Goal: Task Accomplishment & Management: Manage account settings

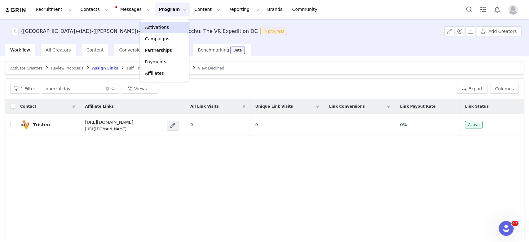
click at [159, 27] on p "Activations" at bounding box center [157, 27] width 24 height 7
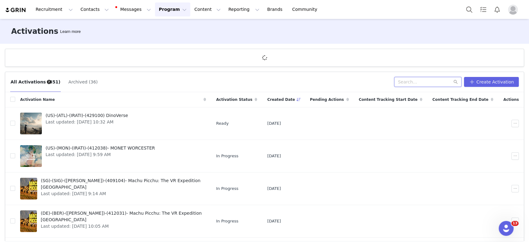
click at [416, 80] on input "text" at bounding box center [427, 82] width 67 height 10
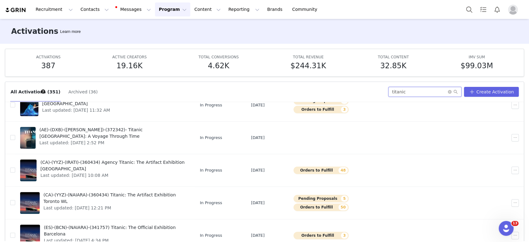
scroll to position [32, 0]
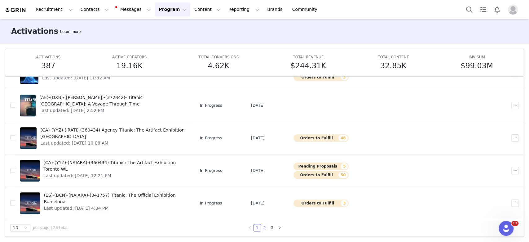
type input "titanic"
click at [261, 224] on li "2" at bounding box center [264, 227] width 7 height 7
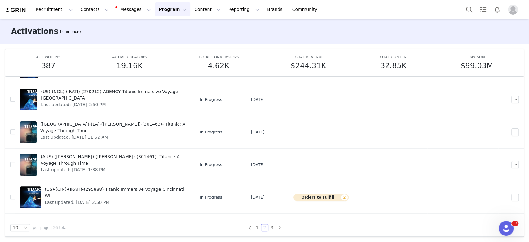
scroll to position [100, 0]
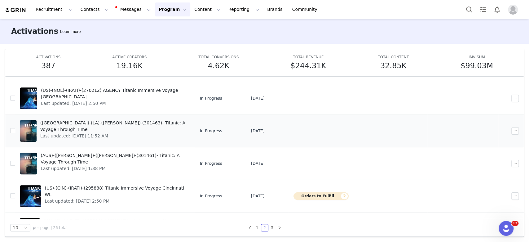
click at [116, 133] on span "Last updated: [DATE] 11:52 AM" at bounding box center [113, 136] width 146 height 7
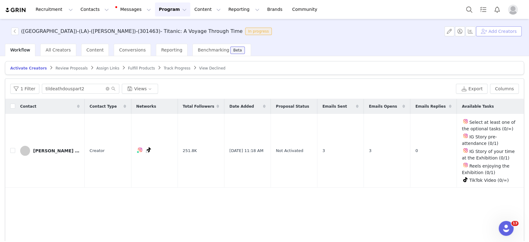
click at [493, 30] on button "Add Creators" at bounding box center [499, 31] width 46 height 10
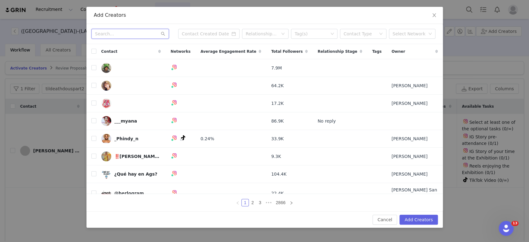
click at [133, 35] on input "text" at bounding box center [129, 34] width 77 height 10
paste input "lycheestyle"
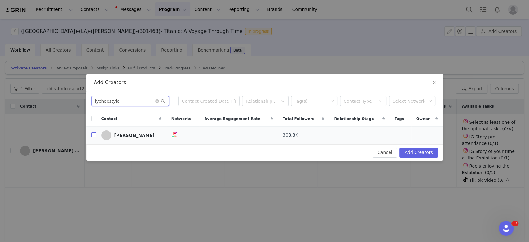
type input "lycheestyle"
click at [94, 135] on input "checkbox" at bounding box center [93, 134] width 5 height 5
checkbox input "true"
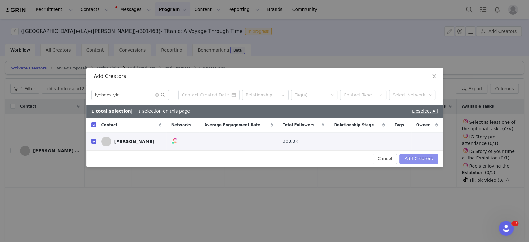
click at [412, 158] on button "Add Creators" at bounding box center [418, 159] width 38 height 10
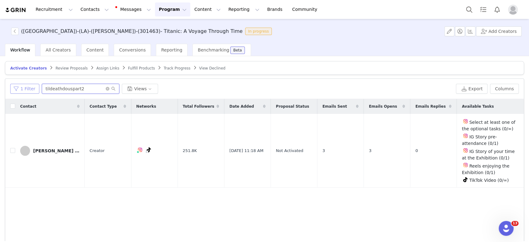
drag, startPoint x: 88, startPoint y: 89, endPoint x: 11, endPoint y: 90, distance: 77.5
click at [11, 90] on div "1 Filter tildeathdouspart2 Views" at bounding box center [231, 89] width 443 height 10
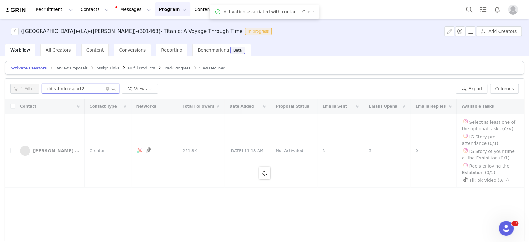
paste input "lycheestyle"
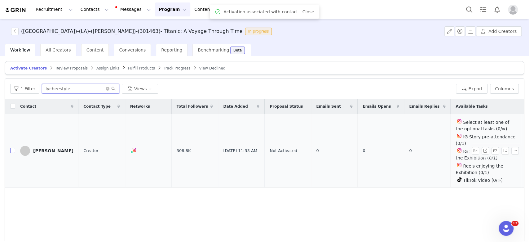
type input "lycheestyle"
click at [12, 148] on input "checkbox" at bounding box center [12, 150] width 5 height 5
checkbox input "true"
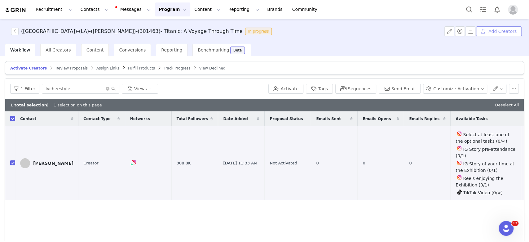
click at [508, 29] on button "Add Creators" at bounding box center [499, 31] width 46 height 10
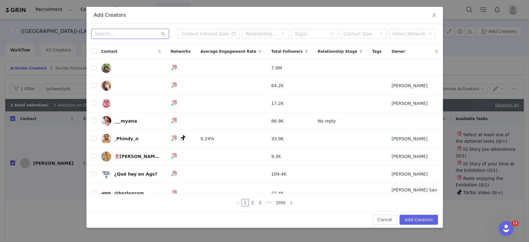
click at [139, 33] on input "text" at bounding box center [129, 34] width 77 height 10
paste input "kristinacatherinemcinnis"
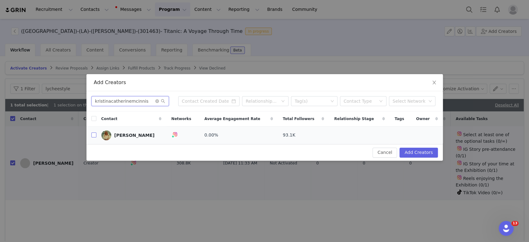
type input "kristinacatherinemcinnis"
click at [94, 134] on input "checkbox" at bounding box center [93, 134] width 5 height 5
checkbox input "true"
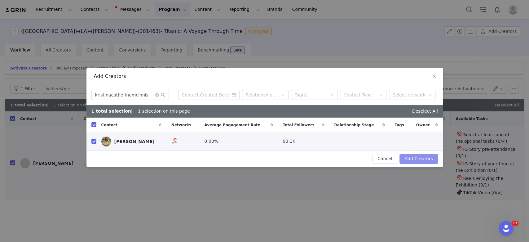
click at [416, 155] on button "Add Creators" at bounding box center [418, 159] width 38 height 10
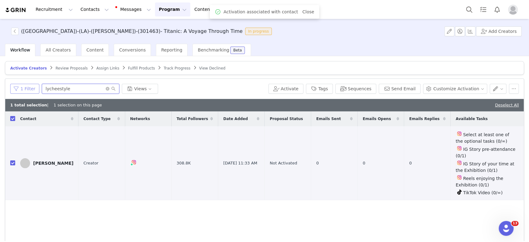
drag, startPoint x: 77, startPoint y: 91, endPoint x: 22, endPoint y: 86, distance: 55.4
click at [22, 86] on div "1 Filter lycheestyle Views" at bounding box center [138, 89] width 256 height 10
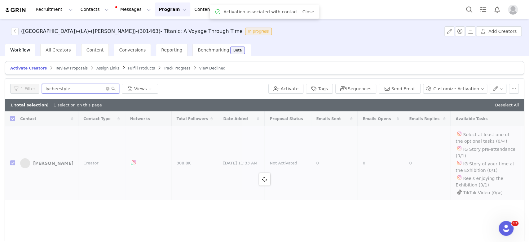
paste input "kristinacatherinemcinnis"
type input "kristinacatherinemcinnis"
checkbox input "false"
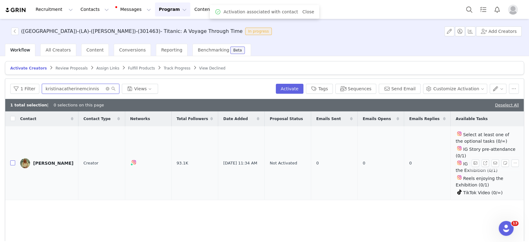
type input "kristinacatherinemcinnis"
click at [13, 160] on input "checkbox" at bounding box center [12, 162] width 5 height 5
checkbox input "true"
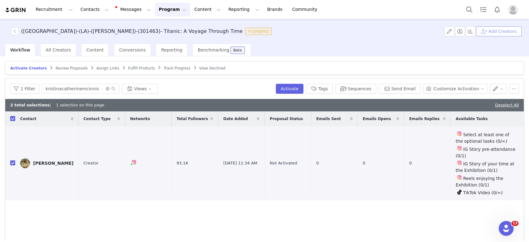
click at [497, 33] on button "Add Creators" at bounding box center [499, 31] width 46 height 10
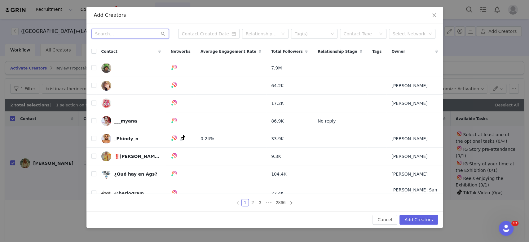
click at [107, 31] on input "text" at bounding box center [129, 34] width 77 height 10
paste input "lizzyandfamily"
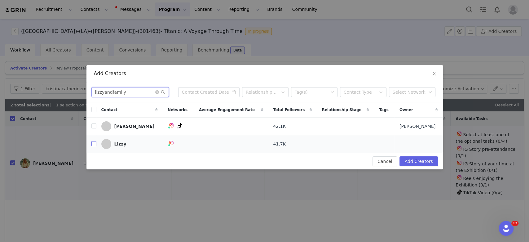
type input "lizzyandfamily"
click at [94, 142] on input "checkbox" at bounding box center [93, 143] width 5 height 5
checkbox input "true"
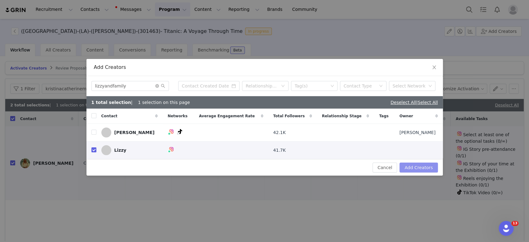
click at [406, 167] on button "Add Creators" at bounding box center [418, 167] width 38 height 10
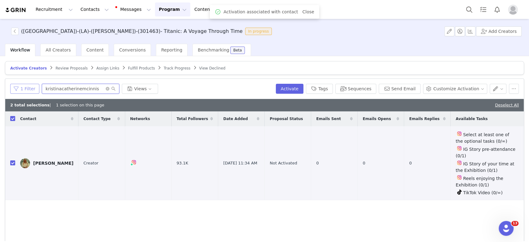
drag, startPoint x: 96, startPoint y: 86, endPoint x: 32, endPoint y: 85, distance: 63.8
click at [32, 85] on div "1 Filter kristinacatherinemcinnis Views" at bounding box center [141, 89] width 263 height 10
paste input "lizzyandfamily"
type input "lizzyandfamily"
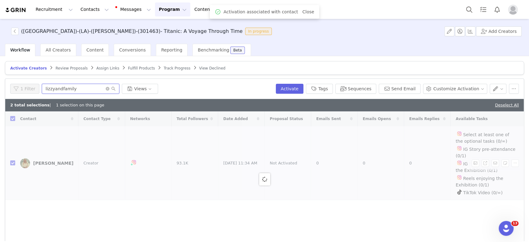
checkbox input "false"
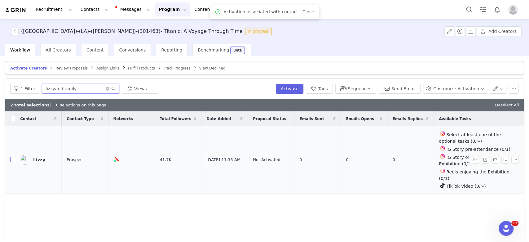
type input "lizzyandfamily"
click at [12, 157] on input "checkbox" at bounding box center [12, 159] width 5 height 5
checkbox input "true"
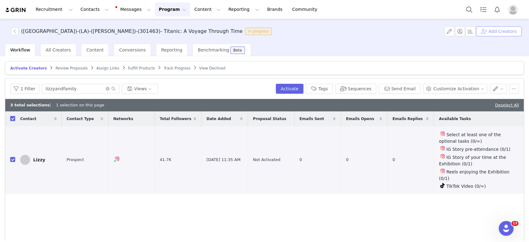
click at [504, 31] on button "Add Creators" at bounding box center [499, 31] width 46 height 10
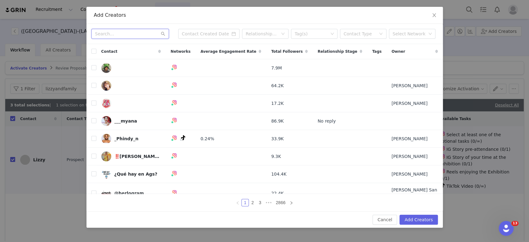
click at [127, 35] on input "text" at bounding box center [129, 34] width 77 height 10
paste input "back2brittany"
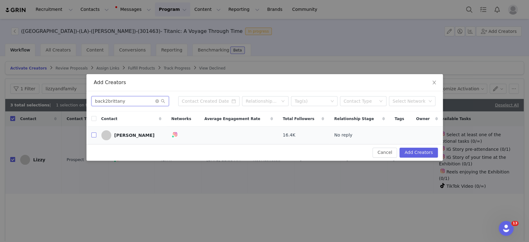
type input "back2brittany"
click at [94, 133] on input "checkbox" at bounding box center [93, 134] width 5 height 5
checkbox input "true"
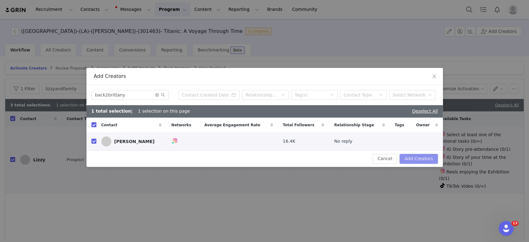
click at [432, 156] on button "Add Creators" at bounding box center [418, 159] width 38 height 10
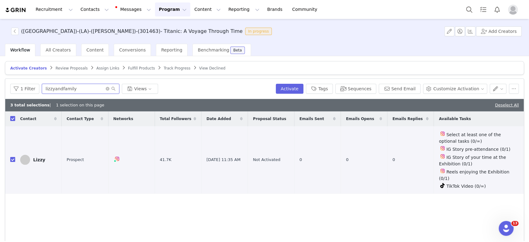
drag, startPoint x: 78, startPoint y: 86, endPoint x: 20, endPoint y: 81, distance: 58.2
click at [20, 81] on div "1 Filter lizzyandfamily Views Activate Tags Sequences Send Email Customize Acti…" at bounding box center [264, 89] width 518 height 20
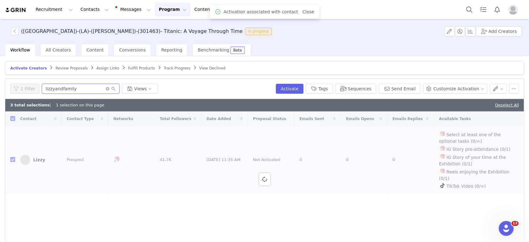
paste input "back2brittan"
type input "back2brittany"
checkbox input "false"
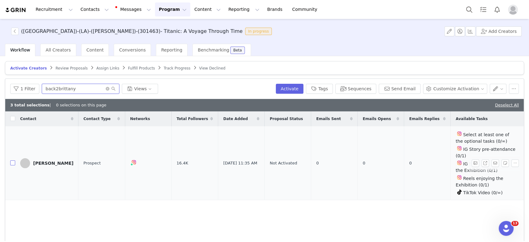
type input "back2brittany"
click at [11, 160] on input "checkbox" at bounding box center [12, 162] width 5 height 5
checkbox input "true"
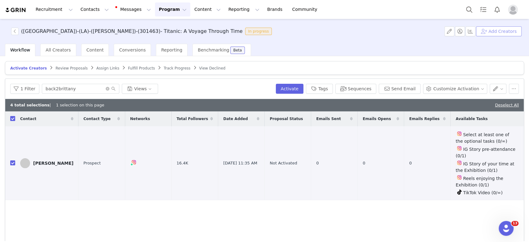
click at [488, 30] on button "Add Creators" at bounding box center [499, 31] width 46 height 10
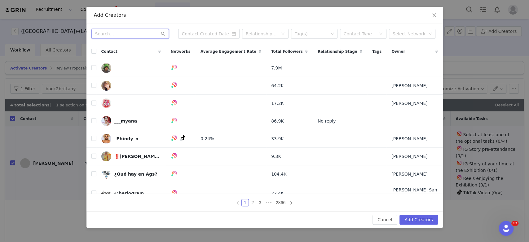
click at [110, 35] on input "text" at bounding box center [129, 34] width 77 height 10
paste input "lisaeatsla"
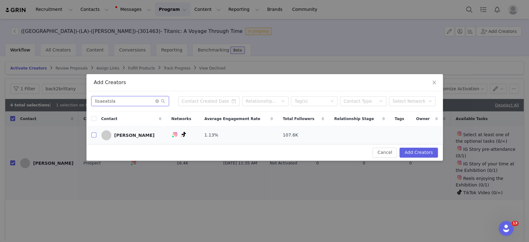
type input "lisaeatsla"
click at [94, 134] on input "checkbox" at bounding box center [93, 134] width 5 height 5
checkbox input "true"
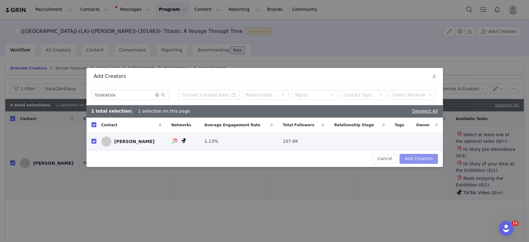
click at [415, 156] on button "Add Creators" at bounding box center [418, 159] width 38 height 10
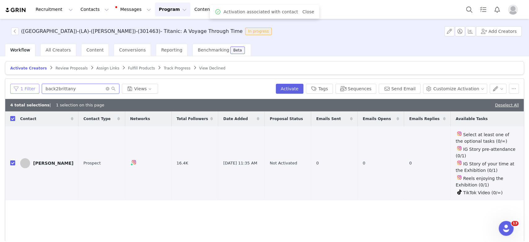
click at [35, 86] on div "1 Filter back2brittany Views" at bounding box center [141, 89] width 263 height 10
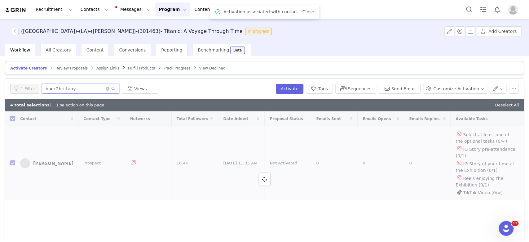
paste input "lisaeatsla"
type input "lisaeatsla"
checkbox input "false"
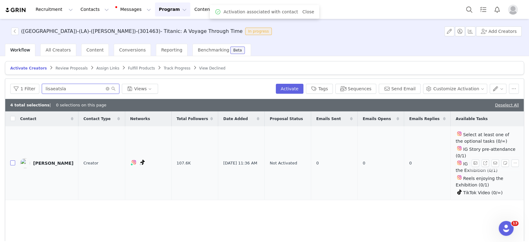
type input "lisaeatsla"
click at [12, 160] on input "checkbox" at bounding box center [12, 162] width 5 height 5
checkbox input "true"
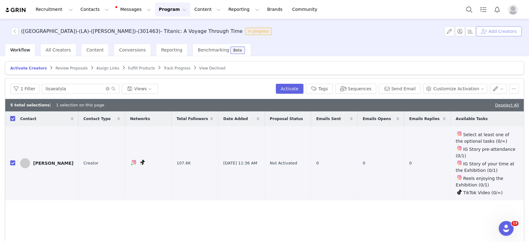
click at [496, 30] on button "Add Creators" at bounding box center [499, 31] width 46 height 10
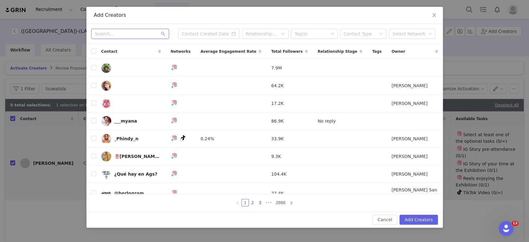
click at [124, 33] on input "text" at bounding box center [129, 34] width 77 height 10
paste input "girlnamedjazz"
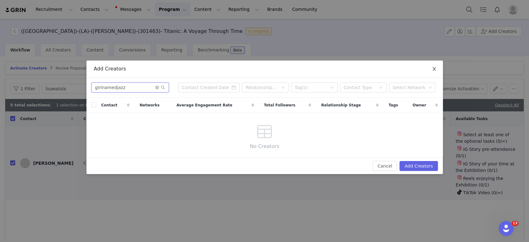
type input "girlnamedjazz"
click at [435, 70] on icon "icon: close" at bounding box center [434, 68] width 5 height 5
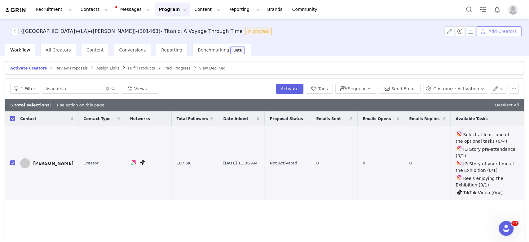
click at [495, 32] on button "Add Creators" at bounding box center [499, 31] width 46 height 10
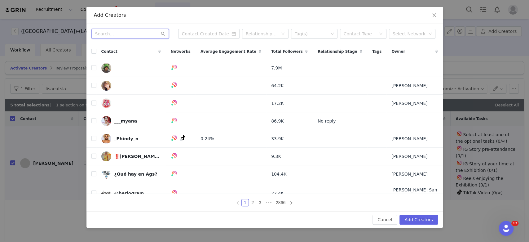
click at [121, 38] on input "text" at bounding box center [129, 34] width 77 height 10
paste input "imraino"
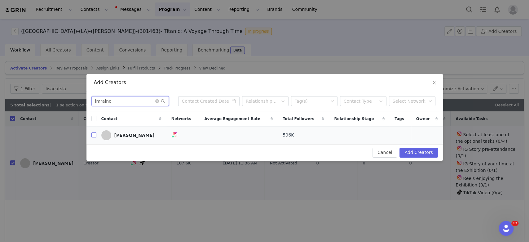
type input "imraino"
click at [92, 136] on input "checkbox" at bounding box center [93, 134] width 5 height 5
checkbox input "true"
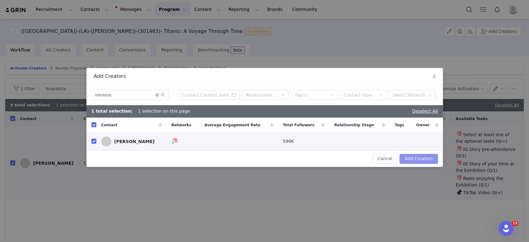
click at [426, 160] on button "Add Creators" at bounding box center [418, 159] width 38 height 10
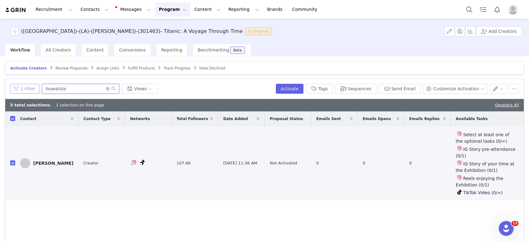
drag, startPoint x: 71, startPoint y: 86, endPoint x: 20, endPoint y: 86, distance: 50.8
click at [20, 86] on div "1 Filter lisaeatsla Views" at bounding box center [141, 89] width 263 height 10
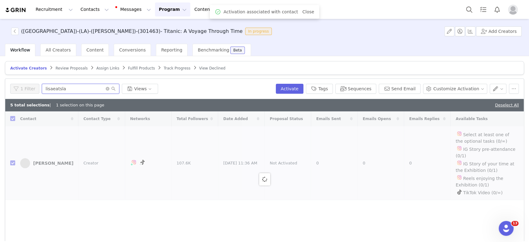
paste input "imraino"
type input "imraino"
checkbox input "false"
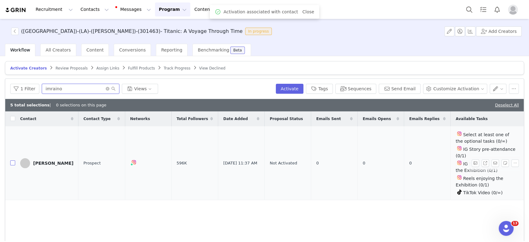
type input "imraino"
click at [11, 160] on input "checkbox" at bounding box center [12, 162] width 5 height 5
checkbox input "true"
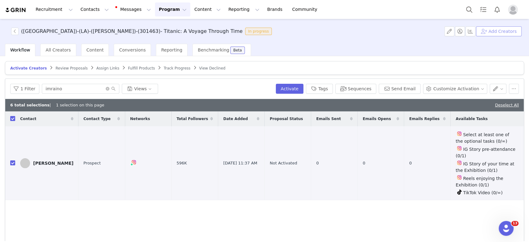
click at [503, 30] on button "Add Creators" at bounding box center [499, 31] width 46 height 10
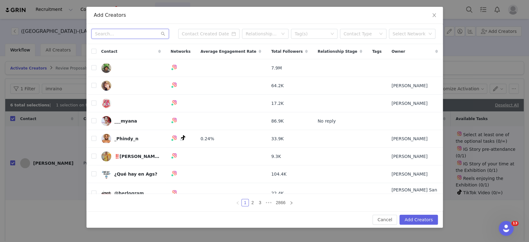
click at [114, 34] on input "text" at bounding box center [129, 34] width 77 height 10
paste input "milktea.meg"
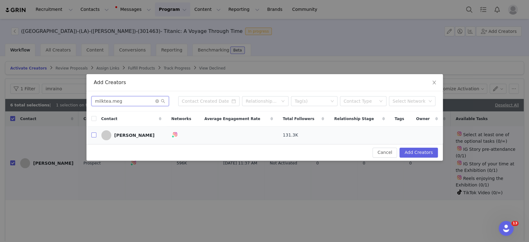
type input "milktea.meg"
click at [93, 135] on input "checkbox" at bounding box center [93, 134] width 5 height 5
checkbox input "true"
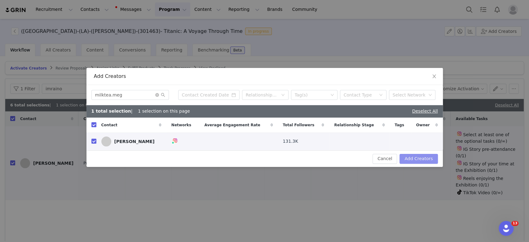
click at [414, 157] on button "Add Creators" at bounding box center [418, 159] width 38 height 10
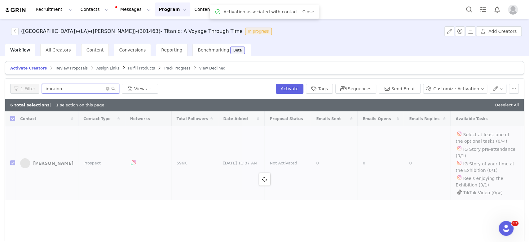
click at [19, 90] on div "1 Filter imraino Views" at bounding box center [141, 89] width 263 height 10
paste input "milktea.meg"
type input "milktea.meg"
checkbox input "false"
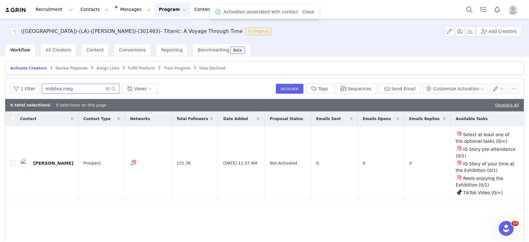
type input "milktea.meg"
click at [13, 160] on input "checkbox" at bounding box center [12, 162] width 5 height 5
checkbox input "true"
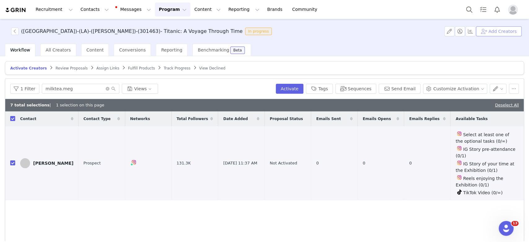
click at [504, 33] on button "Add Creators" at bounding box center [499, 31] width 46 height 10
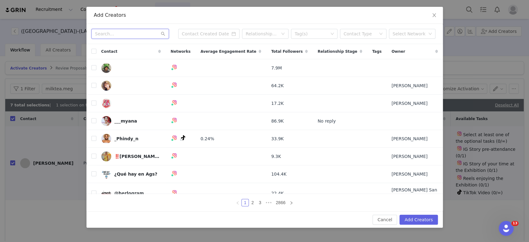
click at [122, 36] on input "text" at bounding box center [129, 34] width 77 height 10
paste input "imwhatsfordinner"
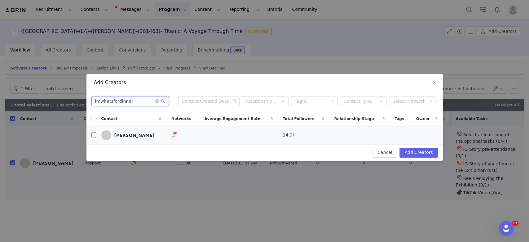
type input "imwhatsfordinner"
click at [95, 134] on input "checkbox" at bounding box center [93, 134] width 5 height 5
checkbox input "true"
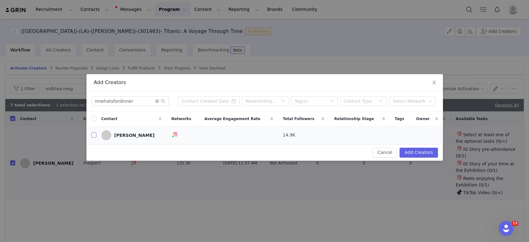
click at [95, 134] on td at bounding box center [91, 135] width 10 height 18
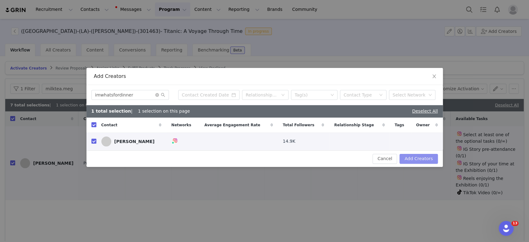
click at [421, 158] on button "Add Creators" at bounding box center [418, 159] width 38 height 10
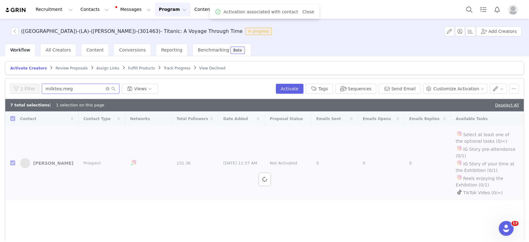
click at [27, 90] on div "1 Filter milktea.meg Views" at bounding box center [141, 89] width 263 height 10
paste input "imwhatsfordinner"
type input "imwhatsfordinner"
checkbox input "false"
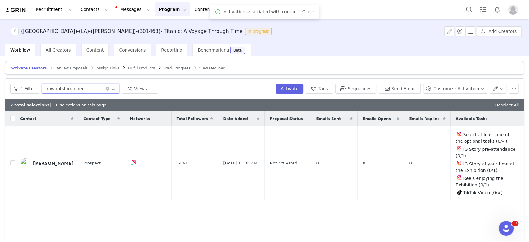
type input "imwhatsfordinner"
click at [12, 160] on input "checkbox" at bounding box center [12, 162] width 5 height 5
checkbox input "true"
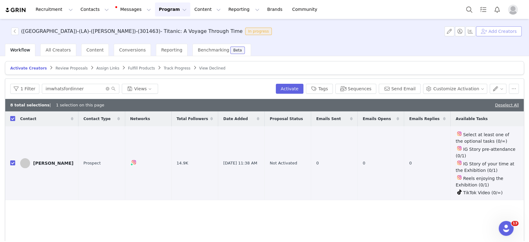
click at [497, 30] on button "Add Creators" at bounding box center [499, 31] width 46 height 10
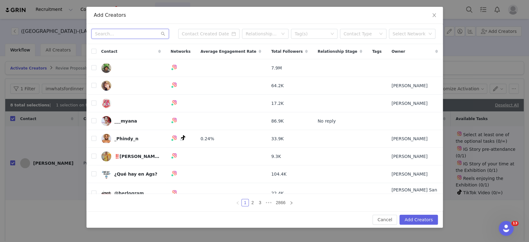
click at [142, 38] on input "text" at bounding box center [129, 34] width 77 height 10
paste input "suzysvista"
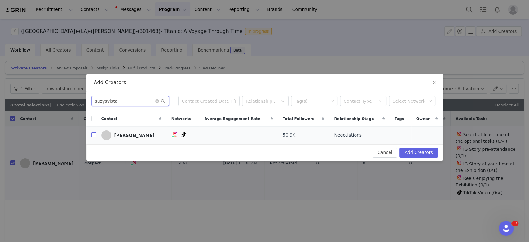
type input "suzysvista"
click at [94, 134] on input "checkbox" at bounding box center [93, 134] width 5 height 5
checkbox input "true"
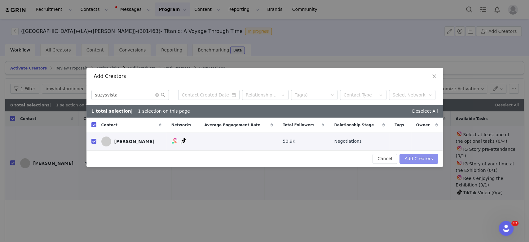
click at [411, 157] on button "Add Creators" at bounding box center [418, 159] width 38 height 10
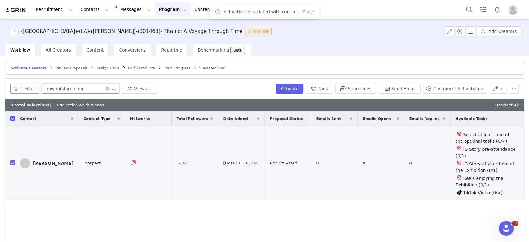
click at [35, 89] on div "1 Filter imwhatsfordinner Views" at bounding box center [141, 89] width 263 height 10
paste input "suzysvista"
type input "suzysvista"
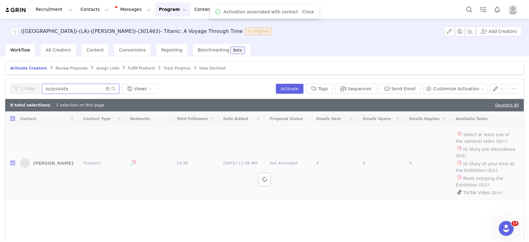
checkbox input "false"
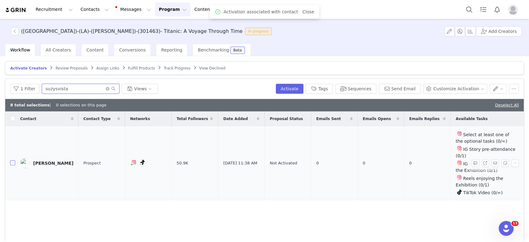
type input "suzysvista"
click at [12, 160] on input "checkbox" at bounding box center [12, 162] width 5 height 5
checkbox input "true"
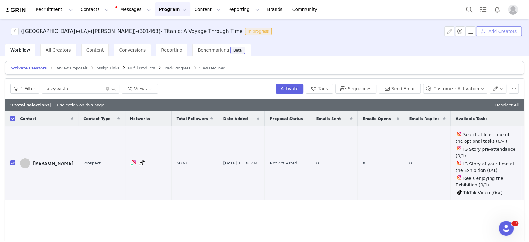
click at [500, 28] on button "Add Creators" at bounding box center [499, 31] width 46 height 10
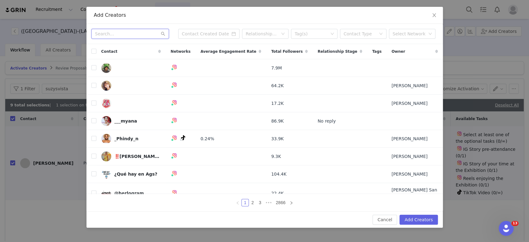
click at [116, 34] on input "text" at bounding box center [129, 34] width 77 height 10
paste input "themamalopez"
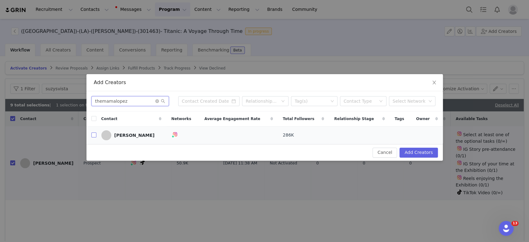
type input "themamalopez"
click at [94, 134] on input "checkbox" at bounding box center [93, 134] width 5 height 5
checkbox input "true"
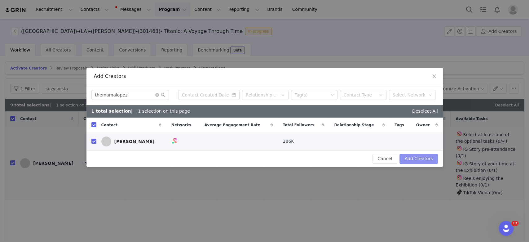
click at [410, 160] on button "Add Creators" at bounding box center [418, 159] width 38 height 10
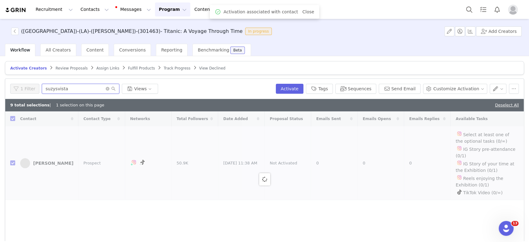
click at [25, 89] on div "1 Filter suzysvista Views" at bounding box center [141, 89] width 263 height 10
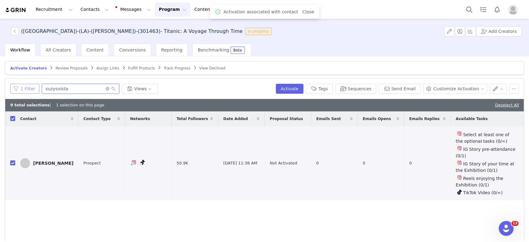
paste input "themamalopez"
type input "themamalopez"
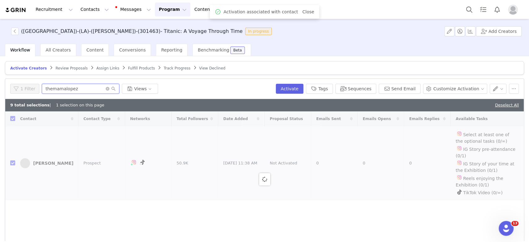
checkbox input "false"
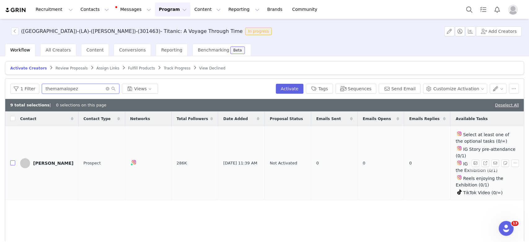
type input "themamalopez"
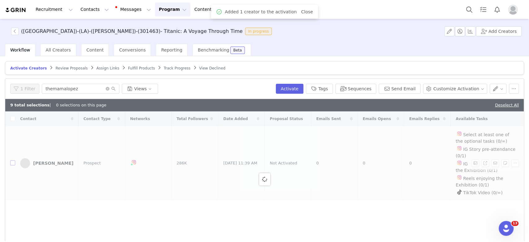
drag, startPoint x: 87, startPoint y: 88, endPoint x: 12, endPoint y: 163, distance: 105.6
click at [12, 162] on div at bounding box center [264, 178] width 518 height 135
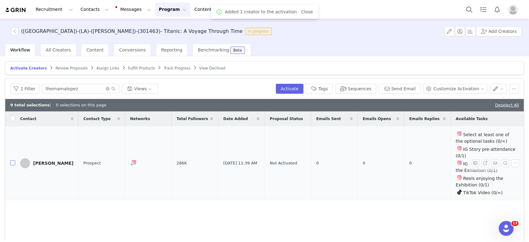
click at [12, 163] on input "checkbox" at bounding box center [12, 162] width 5 height 5
checkbox input "true"
click at [488, 35] on button "Add Creators" at bounding box center [499, 31] width 46 height 10
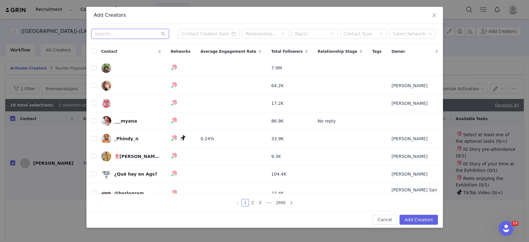
click at [112, 36] on input "text" at bounding box center [129, 34] width 77 height 10
paste input "erikaenchanted"
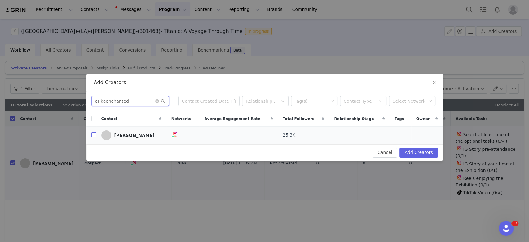
type input "erikaenchanted"
click at [93, 135] on input "checkbox" at bounding box center [93, 134] width 5 height 5
checkbox input "true"
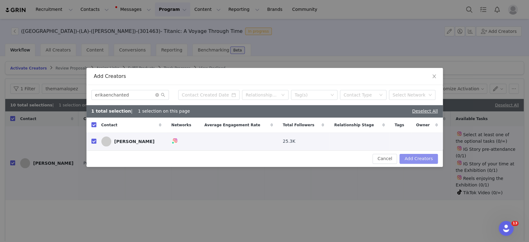
click at [411, 158] on button "Add Creators" at bounding box center [418, 159] width 38 height 10
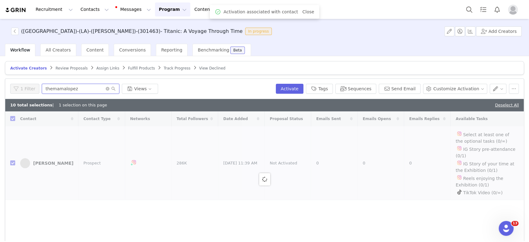
click at [30, 90] on div "1 Filter themamalopez Views" at bounding box center [141, 89] width 263 height 10
paste input "erikaenchanted"
type input "erikaenchanted"
checkbox input "false"
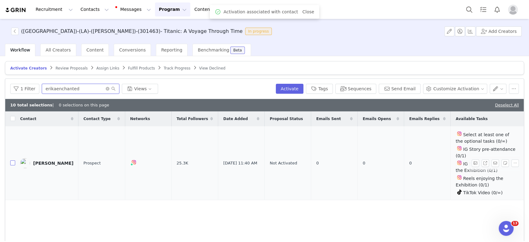
type input "erikaenchanted"
click at [12, 161] on input "checkbox" at bounding box center [12, 162] width 5 height 5
checkbox input "true"
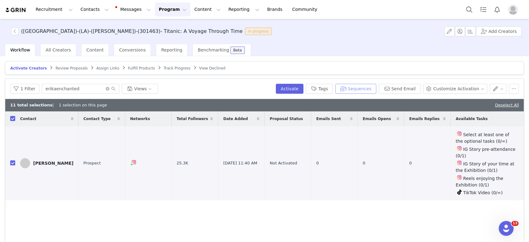
click at [368, 88] on button "Sequences" at bounding box center [355, 89] width 41 height 10
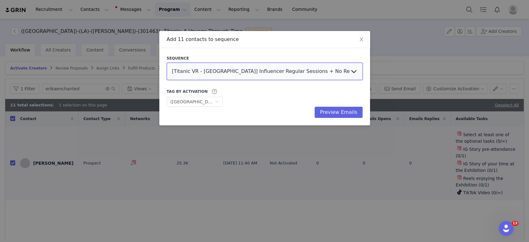
click at [255, 74] on select "[Titanic VR - [GEOGRAPHIC_DATA]] Influencer Regular Sessions + No Reply Follow …" at bounding box center [265, 71] width 196 height 17
select select "c22e5b6d-063b-4114-a3aa-4b7d640148d2"
click at [167, 63] on select "[Titanic VR - [GEOGRAPHIC_DATA]] Influencer Regular Sessions + No Reply Follow …" at bounding box center [265, 71] width 196 height 17
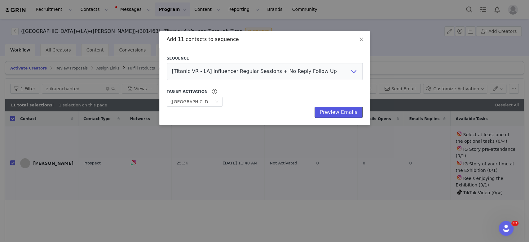
click at [336, 111] on button "Preview Emails" at bounding box center [338, 112] width 48 height 11
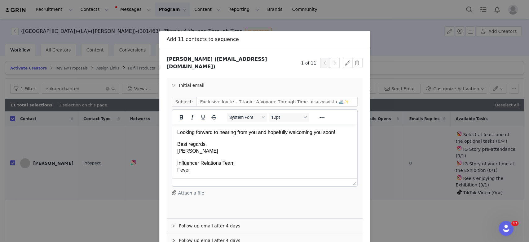
scroll to position [33, 0]
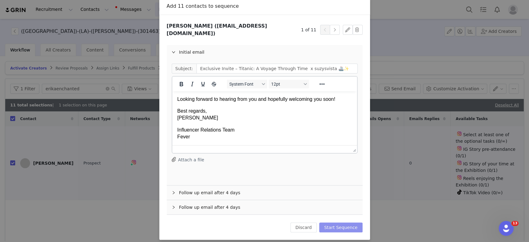
click at [334, 222] on button "Start Sequence" at bounding box center [340, 227] width 43 height 10
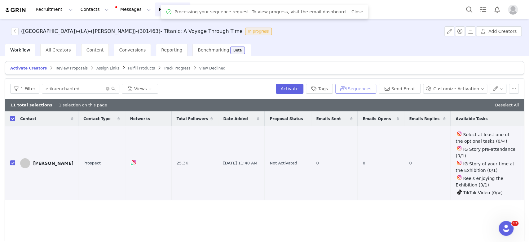
scroll to position [0, 0]
